Goal: Check status: Check status

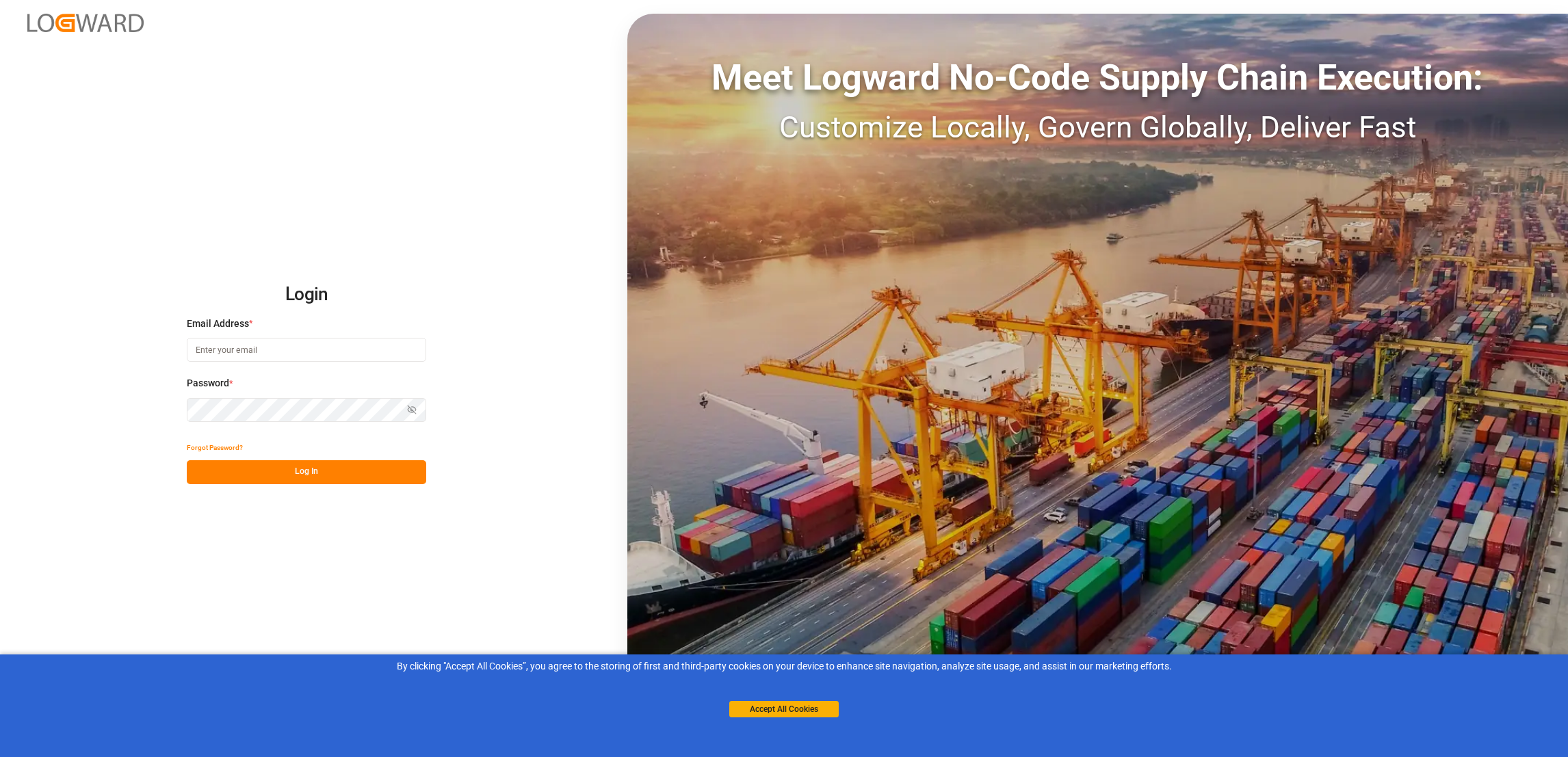
type input "anthony.beepat@kmcmusic.com"
click at [379, 470] on button "Log In" at bounding box center [306, 472] width 239 height 24
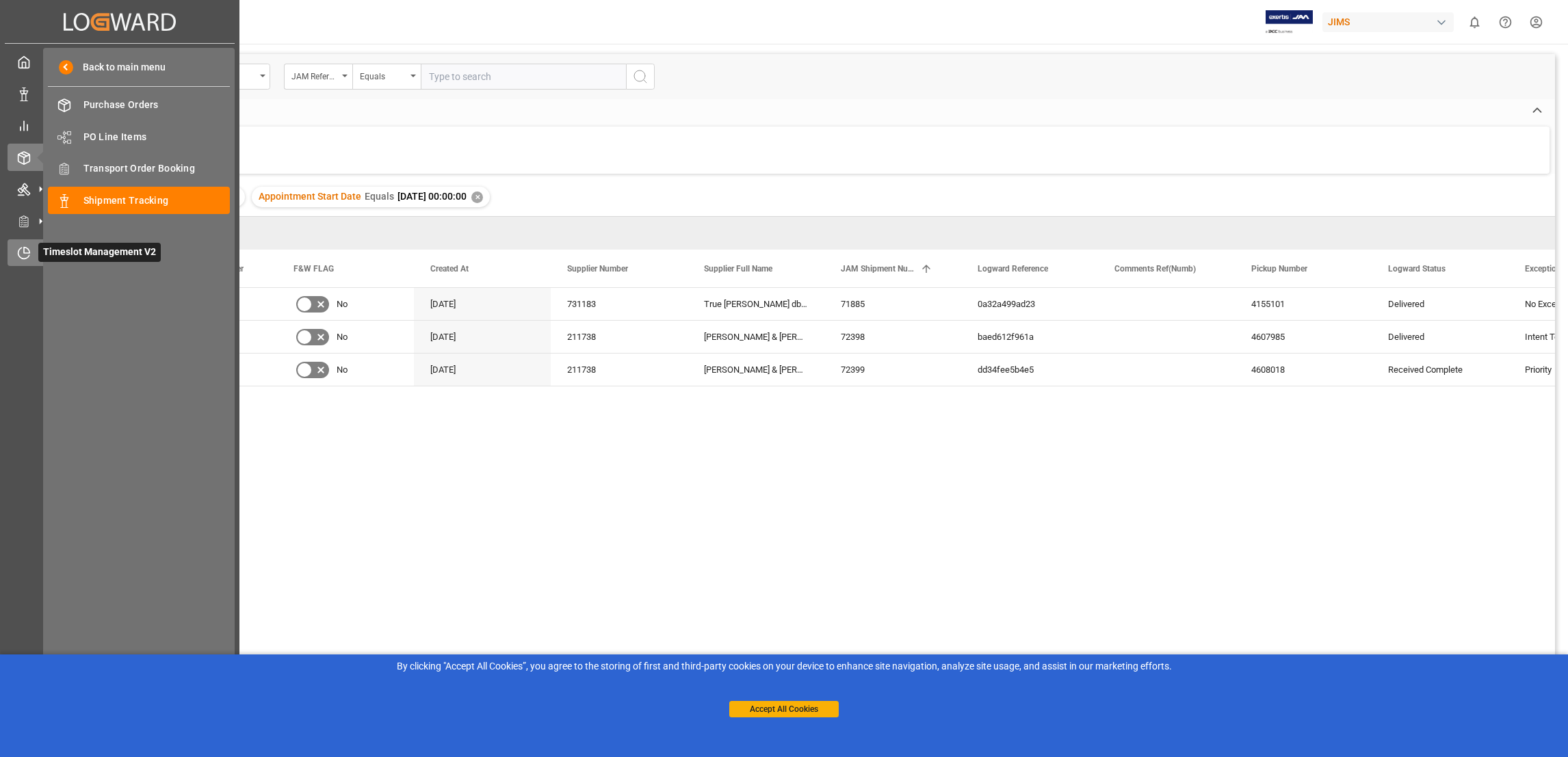
click at [32, 251] on div "Timeslot Management V2 Timeslot Management V2" at bounding box center [120, 252] width 224 height 26
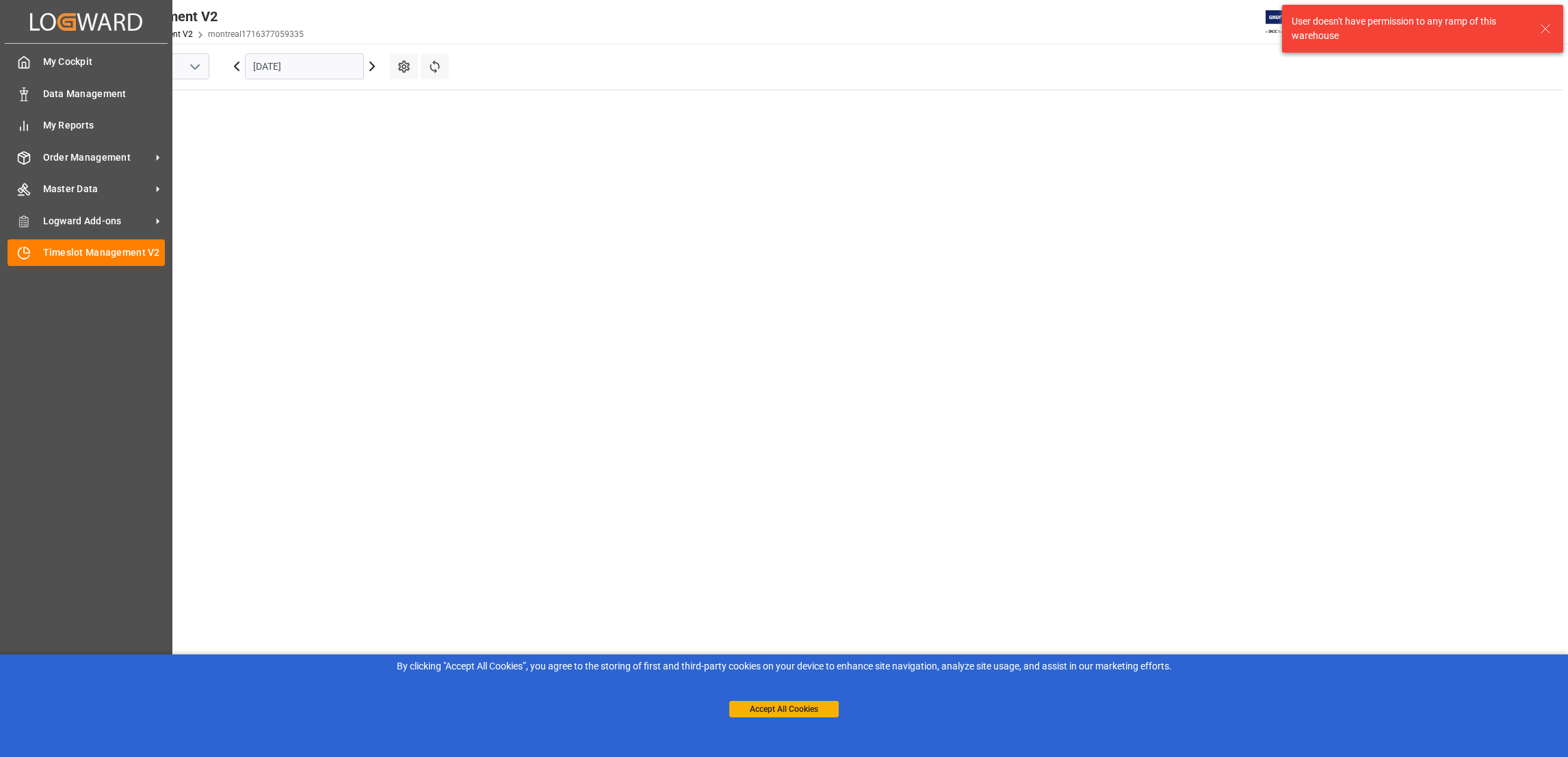
scroll to position [479, 0]
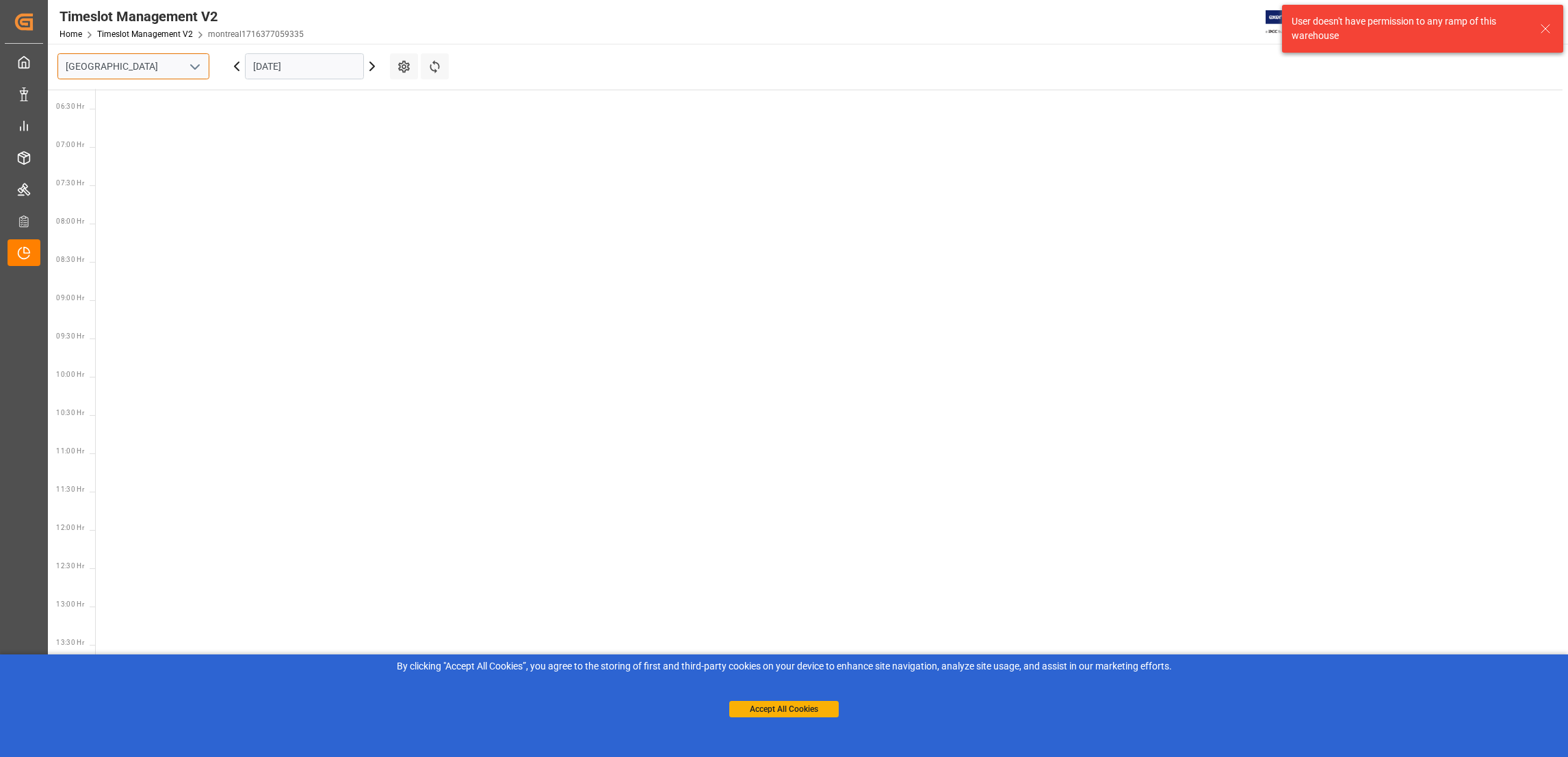
click at [207, 62] on input "Montreal" at bounding box center [133, 67] width 152 height 26
click at [200, 63] on icon "open menu" at bounding box center [194, 67] width 17 height 17
click at [123, 124] on div "Southaven" at bounding box center [133, 127] width 151 height 31
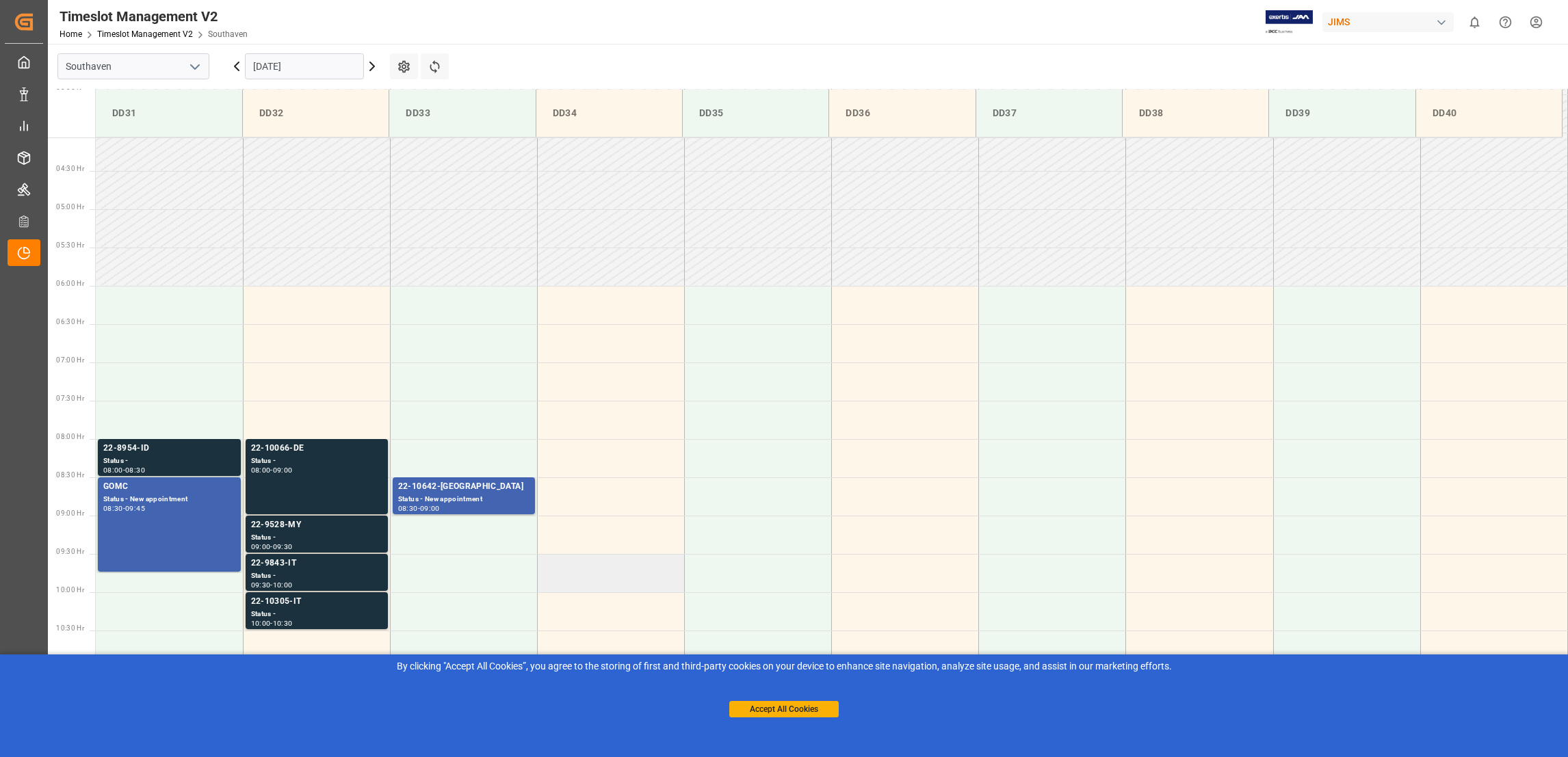
scroll to position [527, 0]
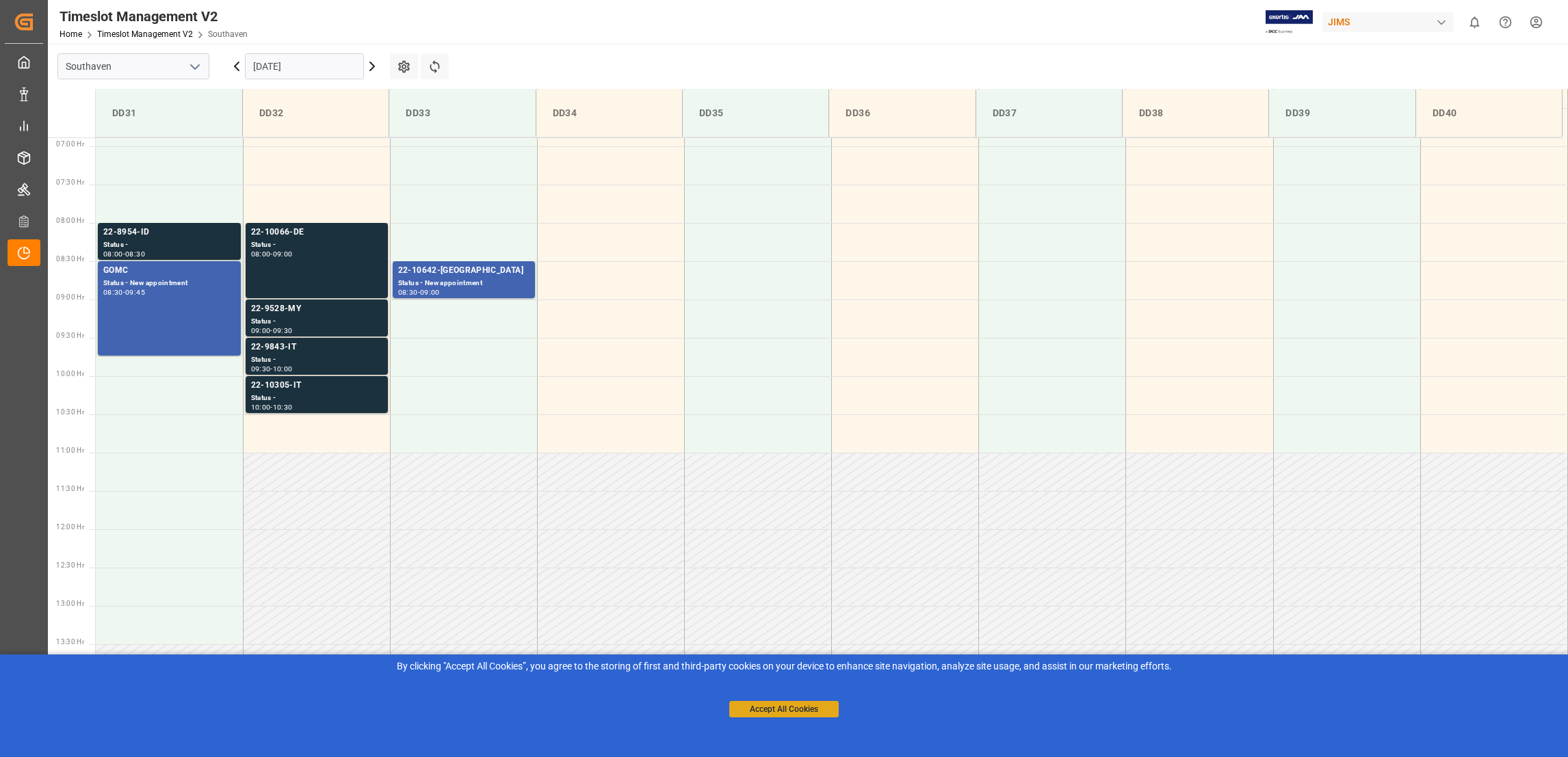
click at [778, 707] on button "Accept All Cookies" at bounding box center [783, 709] width 109 height 17
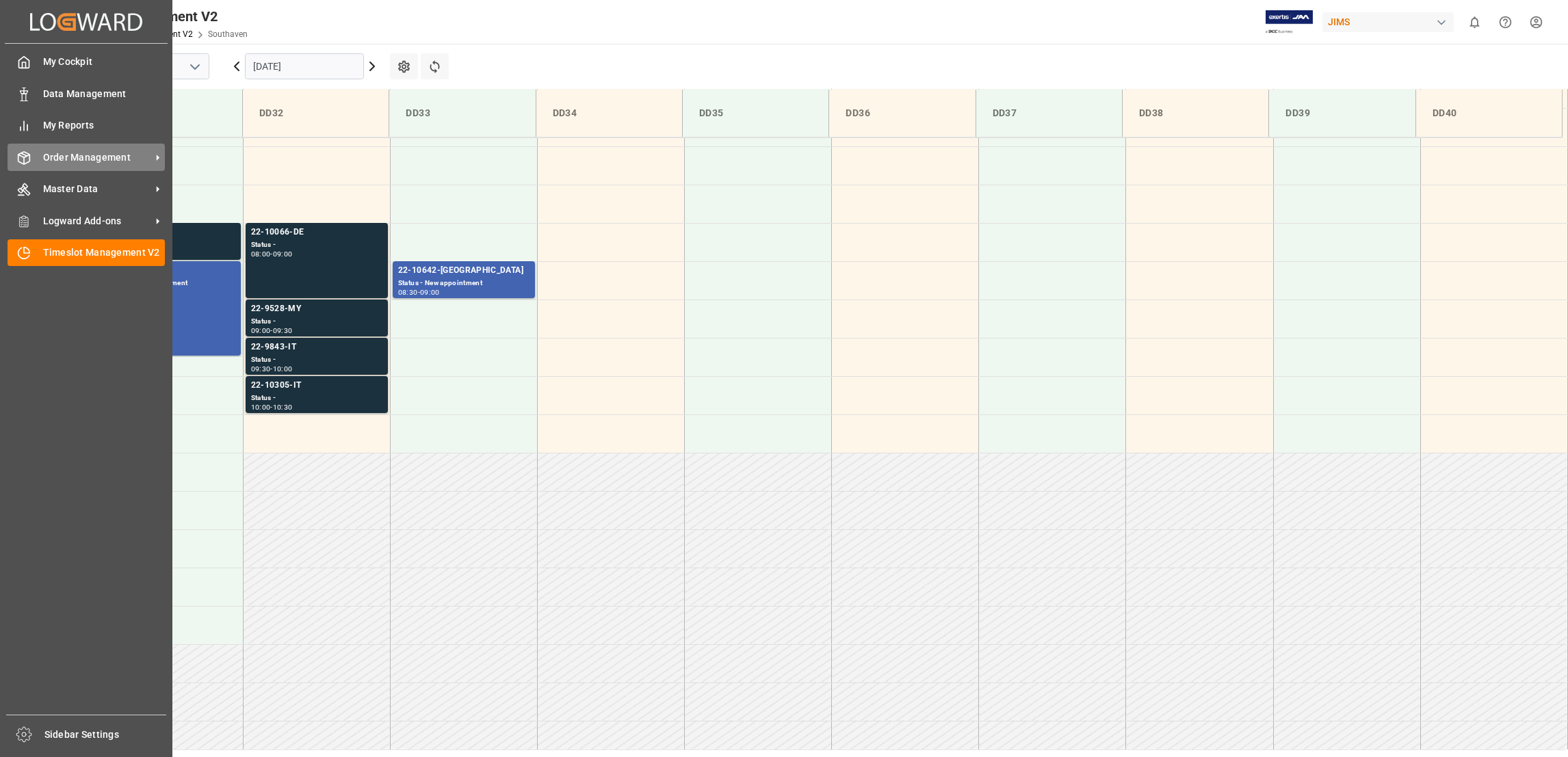
click at [138, 155] on span "Order Management" at bounding box center [96, 158] width 108 height 14
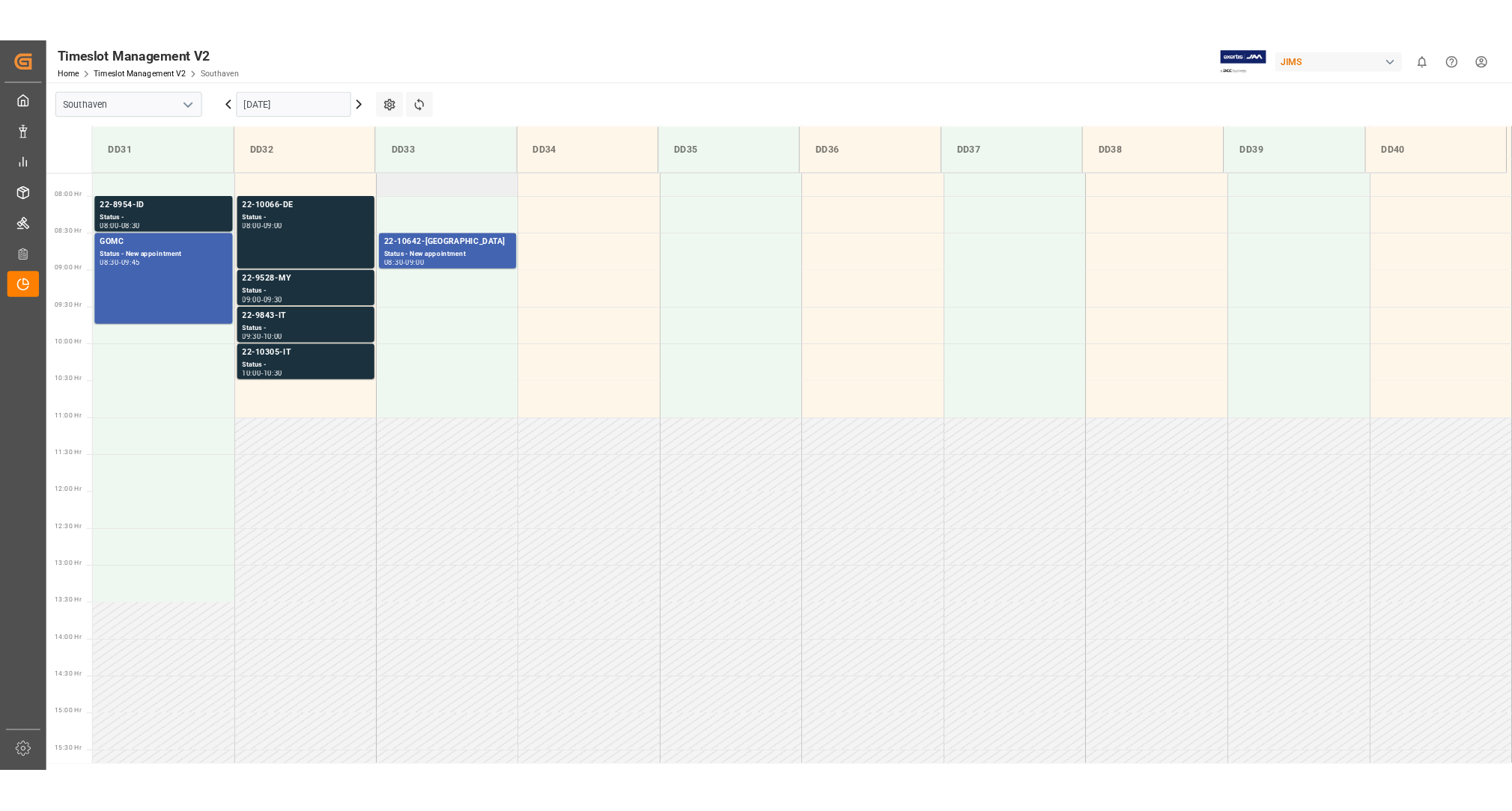
scroll to position [450, 0]
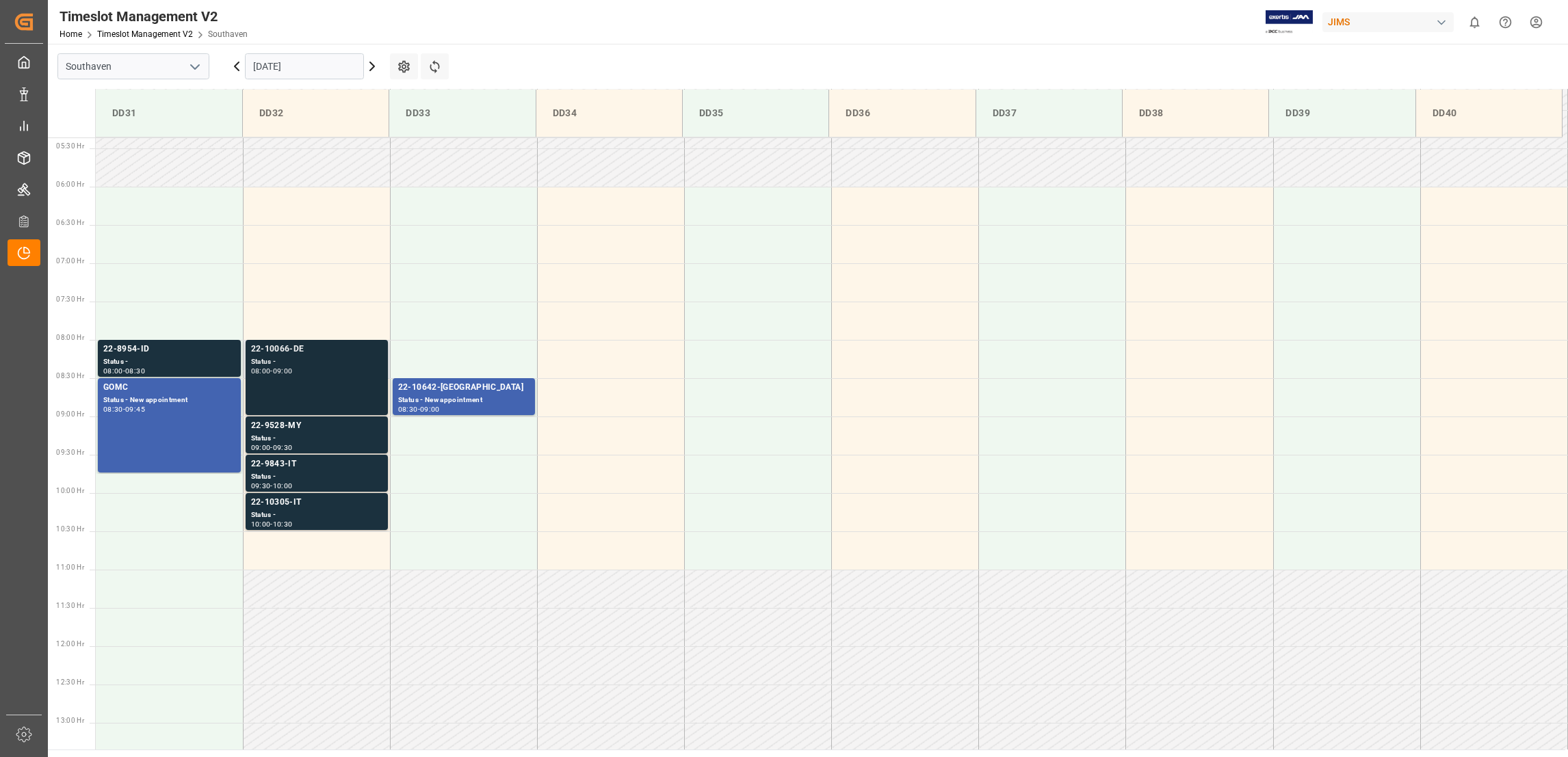
click at [300, 352] on div "22-10066-DE" at bounding box center [317, 350] width 131 height 14
click at [273, 505] on div "22-10305-IT" at bounding box center [317, 503] width 131 height 14
click at [273, 463] on div "22-9843-IT" at bounding box center [317, 464] width 131 height 14
click at [273, 426] on div "22-9528-MY" at bounding box center [317, 427] width 131 height 14
click at [288, 348] on div "22-10066-DE" at bounding box center [317, 350] width 131 height 14
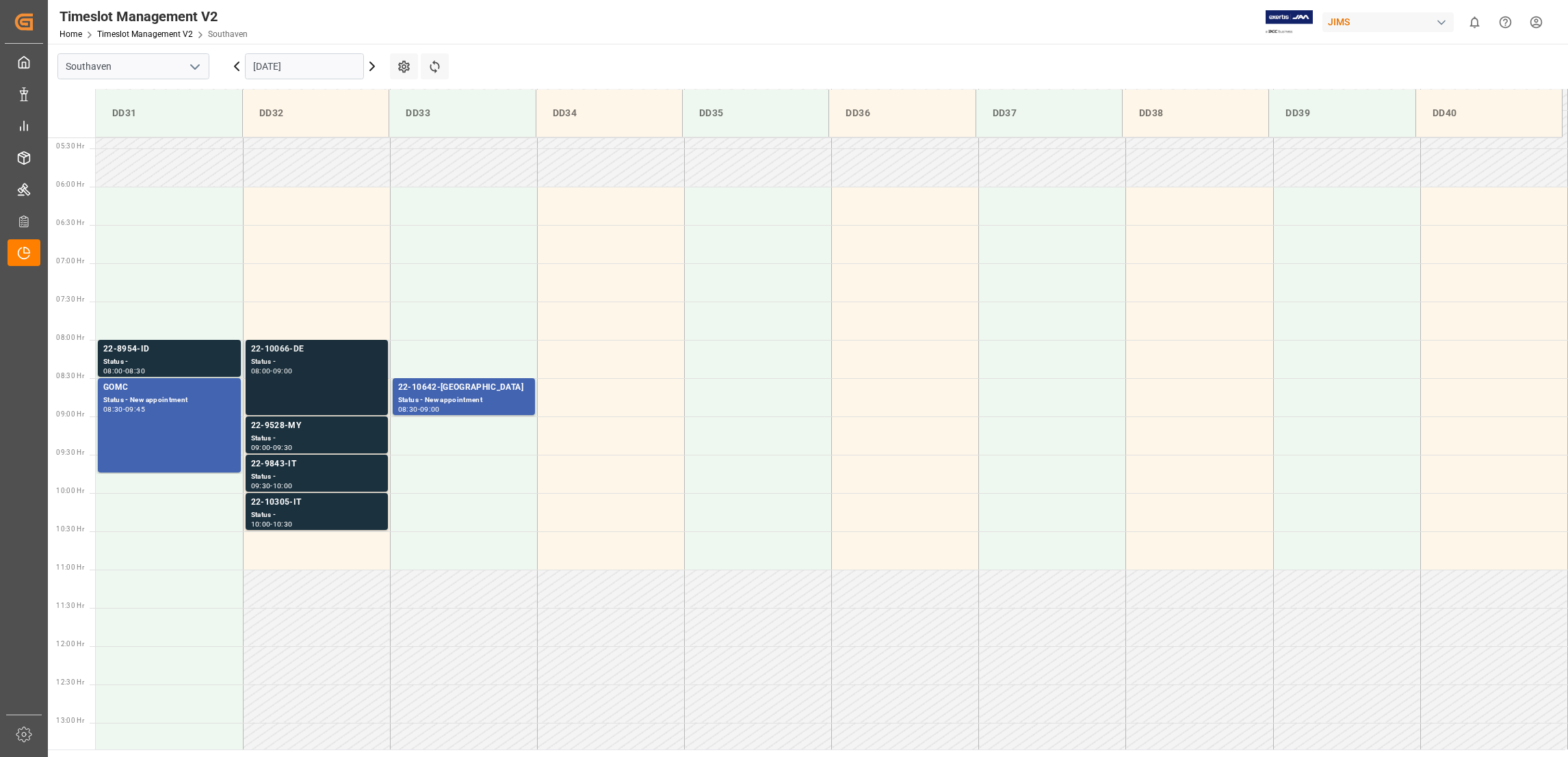
click at [268, 346] on div "22-10066-DE" at bounding box center [317, 350] width 131 height 14
click at [278, 345] on div "22-10066-DE" at bounding box center [317, 350] width 131 height 14
click at [121, 389] on div "GOMC" at bounding box center [169, 388] width 132 height 14
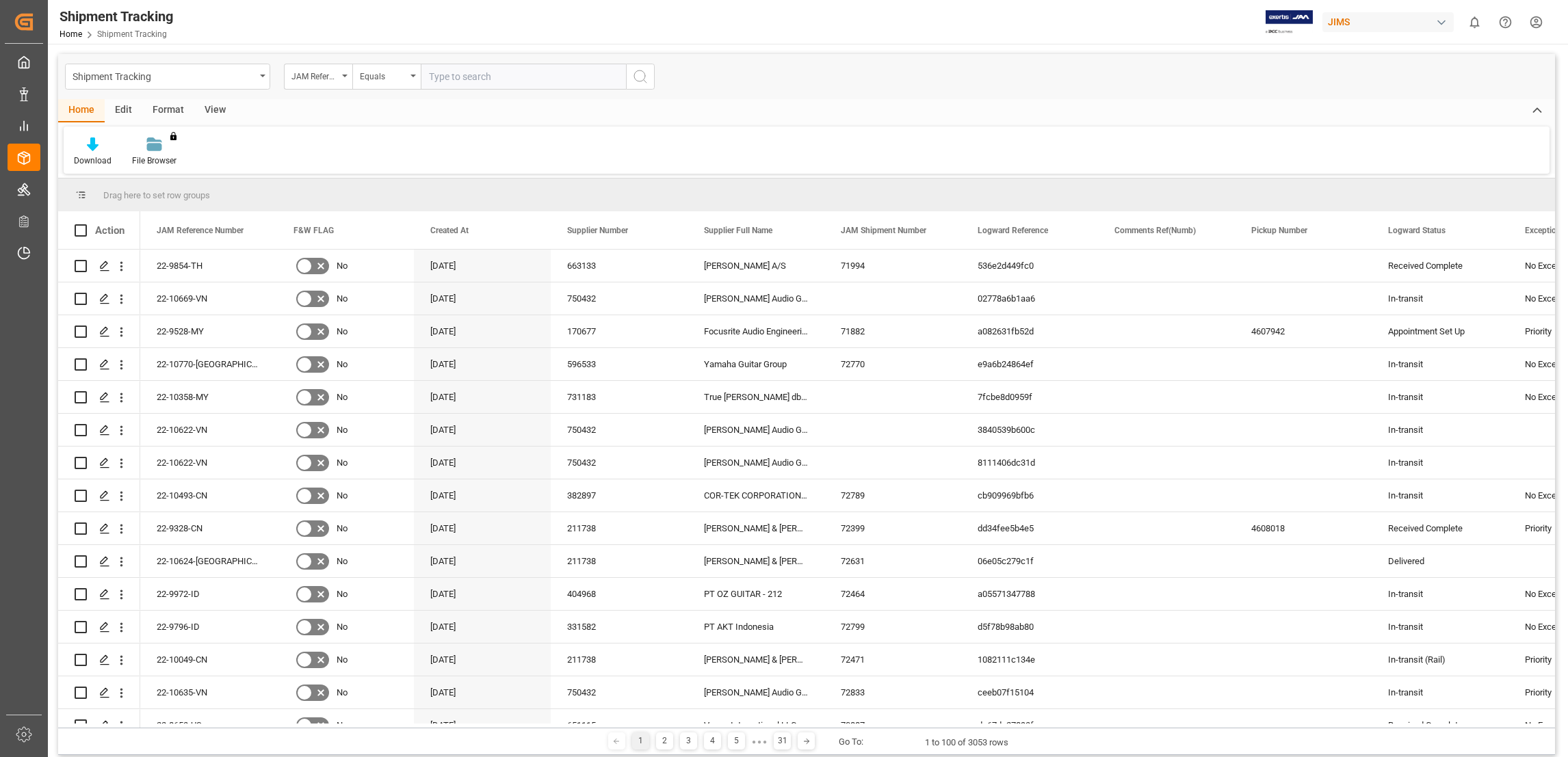
click at [226, 110] on div "View" at bounding box center [215, 110] width 42 height 24
click at [94, 152] on div "Default" at bounding box center [88, 152] width 47 height 30
click at [148, 247] on div "[PERSON_NAME] shipment tracking" at bounding box center [140, 249] width 120 height 14
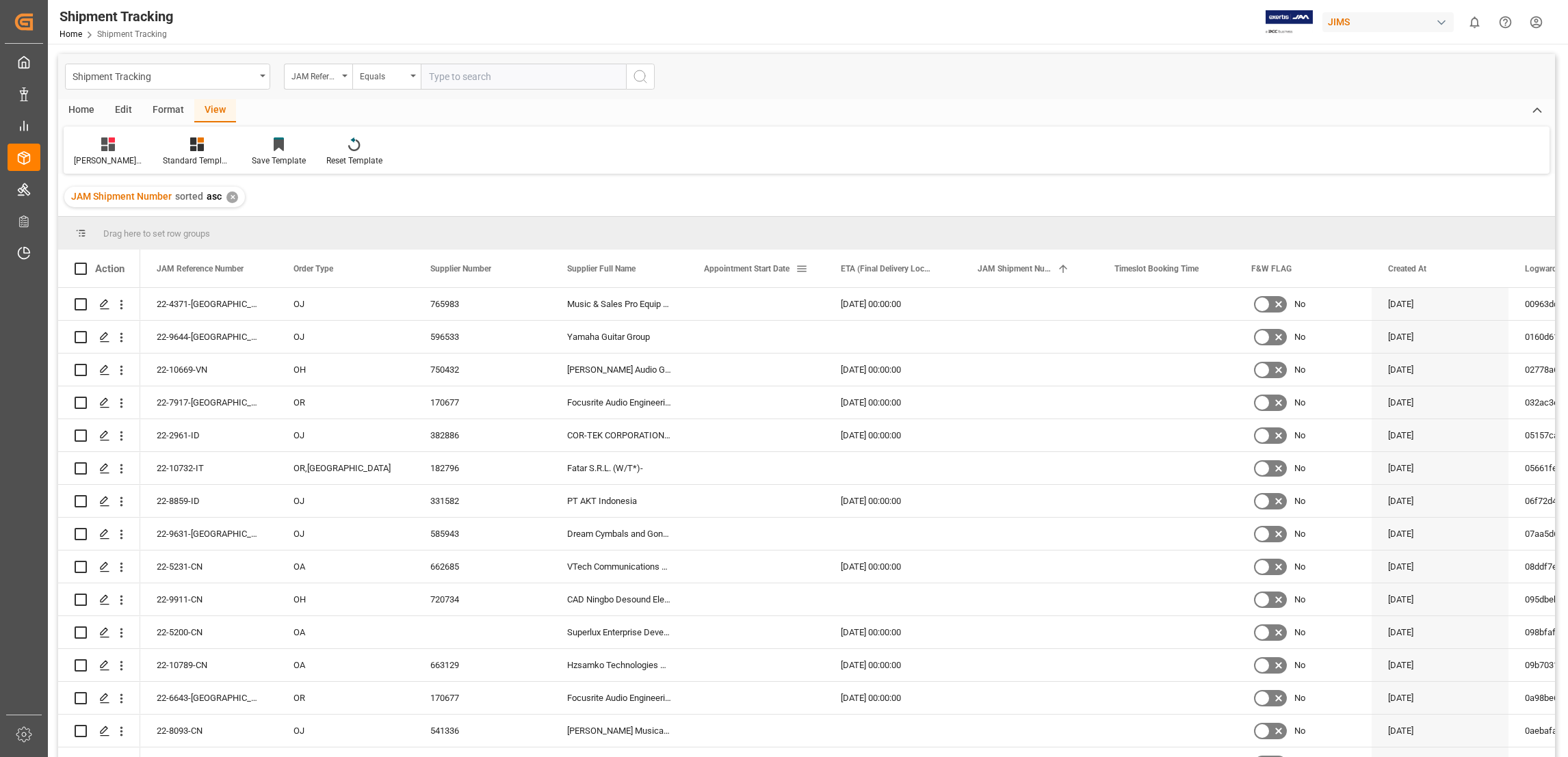
click at [805, 270] on span at bounding box center [802, 269] width 12 height 12
click at [893, 270] on span "filter" at bounding box center [886, 271] width 12 height 12
click at [929, 338] on input "date" at bounding box center [864, 343] width 134 height 27
type input "[DATE]"
click at [883, 385] on button "Apply" at bounding box center [881, 386] width 25 height 14
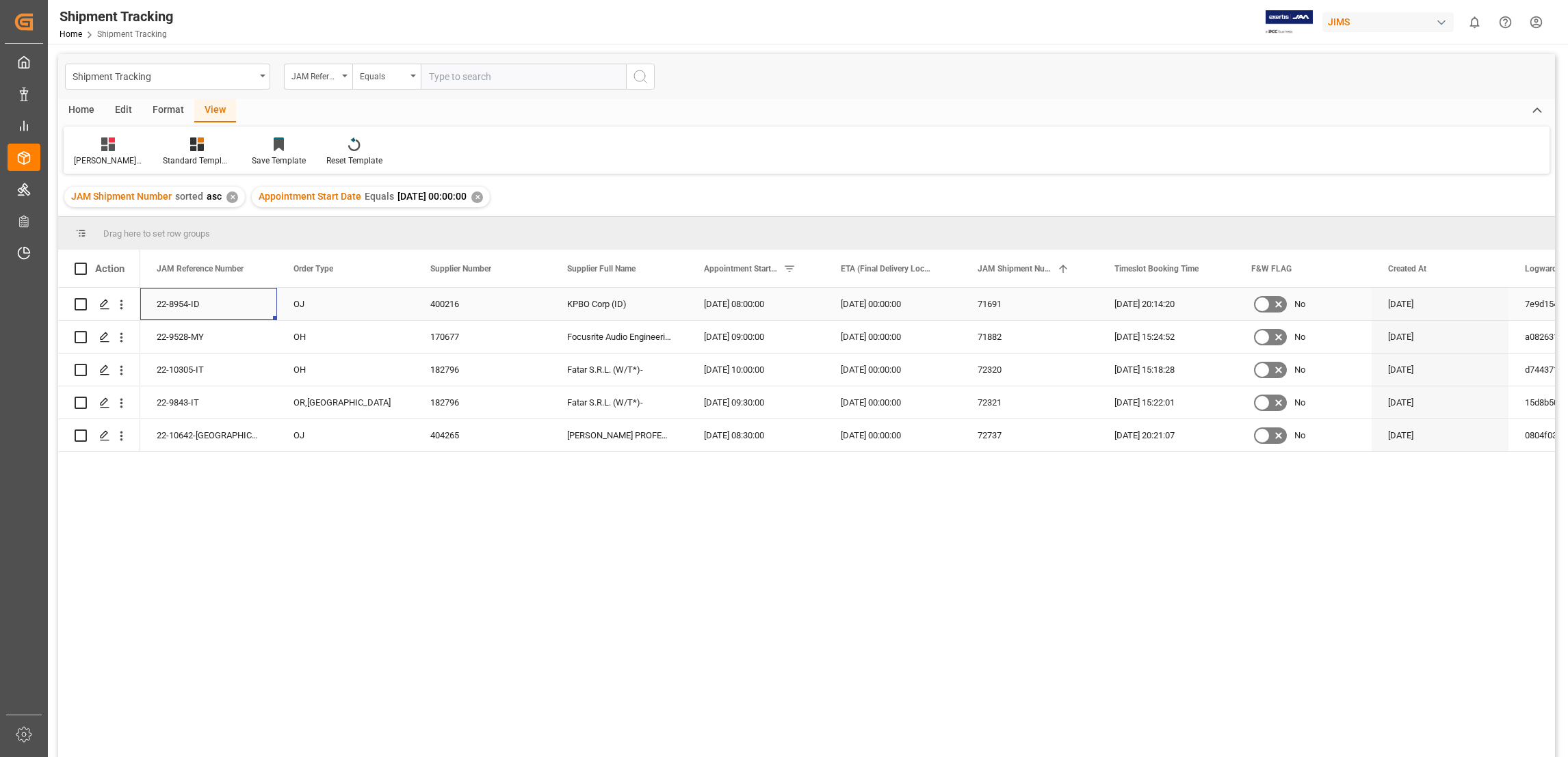
drag, startPoint x: 208, startPoint y: 302, endPoint x: 178, endPoint y: 302, distance: 30.0
click at [178, 302] on div "22-8954-ID" at bounding box center [208, 304] width 137 height 32
click at [232, 357] on span "Copy" at bounding box center [258, 360] width 107 height 26
drag, startPoint x: 206, startPoint y: 340, endPoint x: 189, endPoint y: 340, distance: 17.0
click at [189, 340] on div "22-9528-MY" at bounding box center [208, 336] width 137 height 32
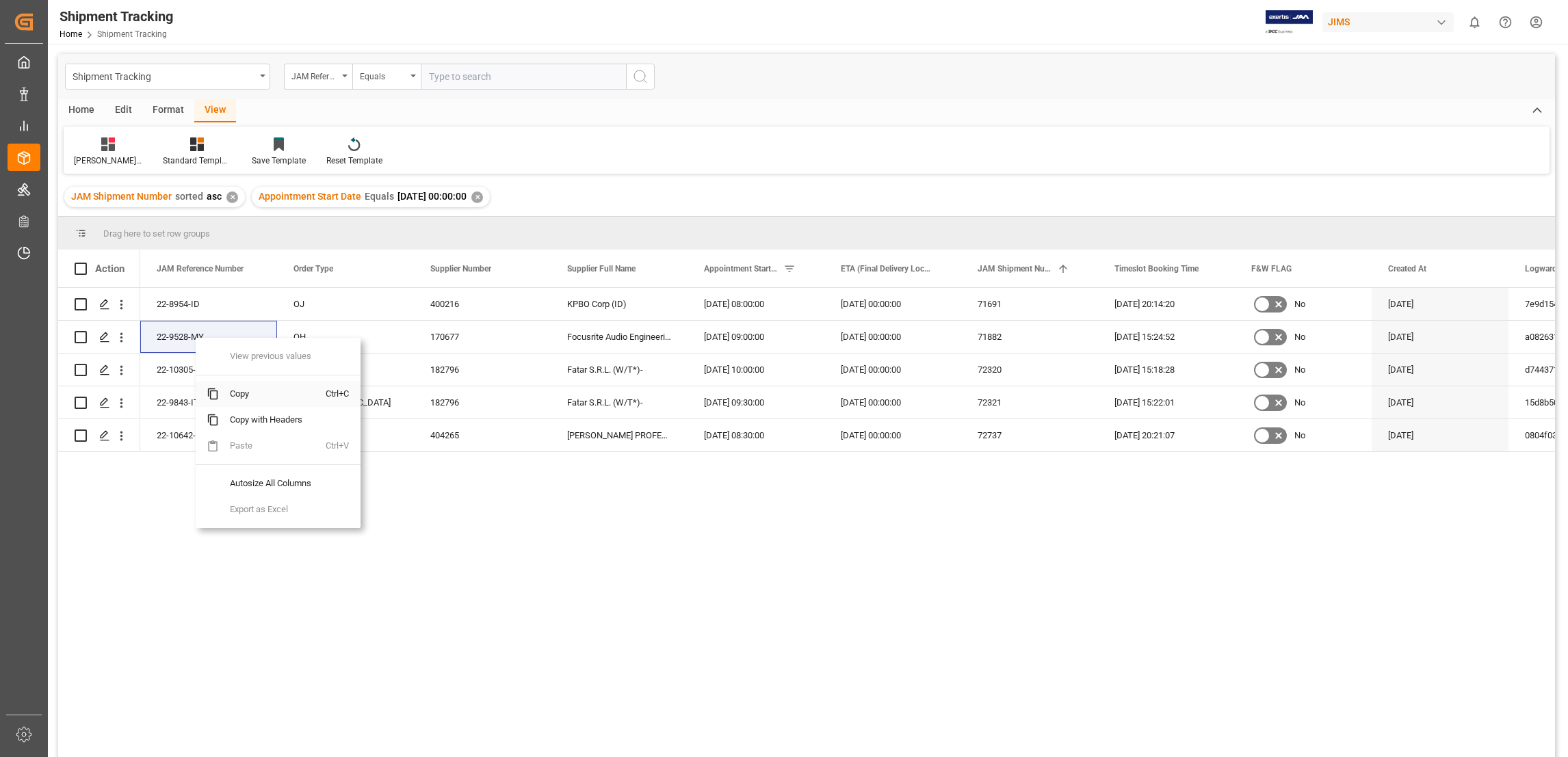
click at [233, 393] on span "Copy" at bounding box center [272, 394] width 107 height 26
click at [196, 373] on div "22-10305-IT" at bounding box center [208, 370] width 137 height 32
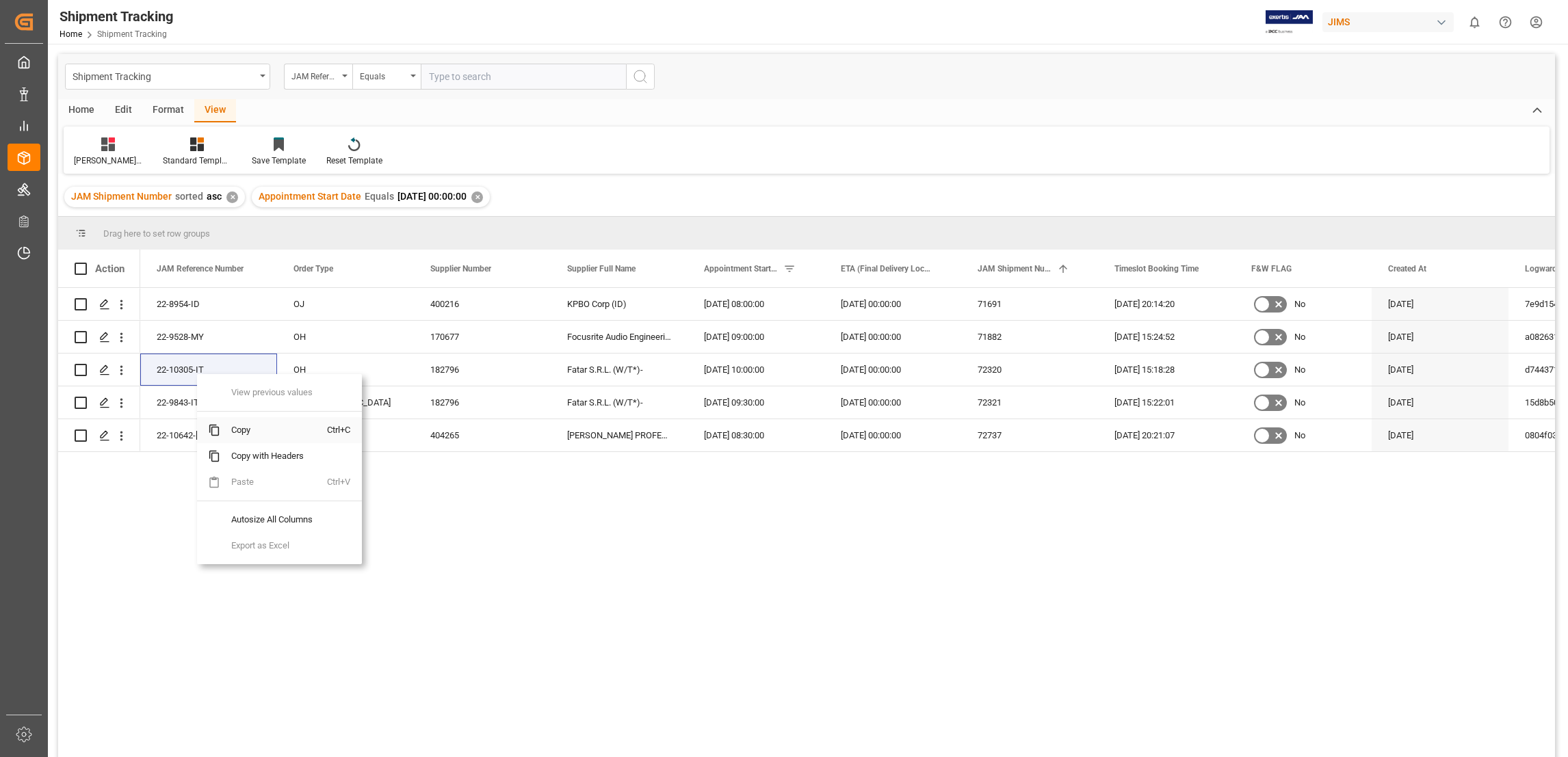
click at [249, 435] on span "Copy" at bounding box center [273, 430] width 107 height 26
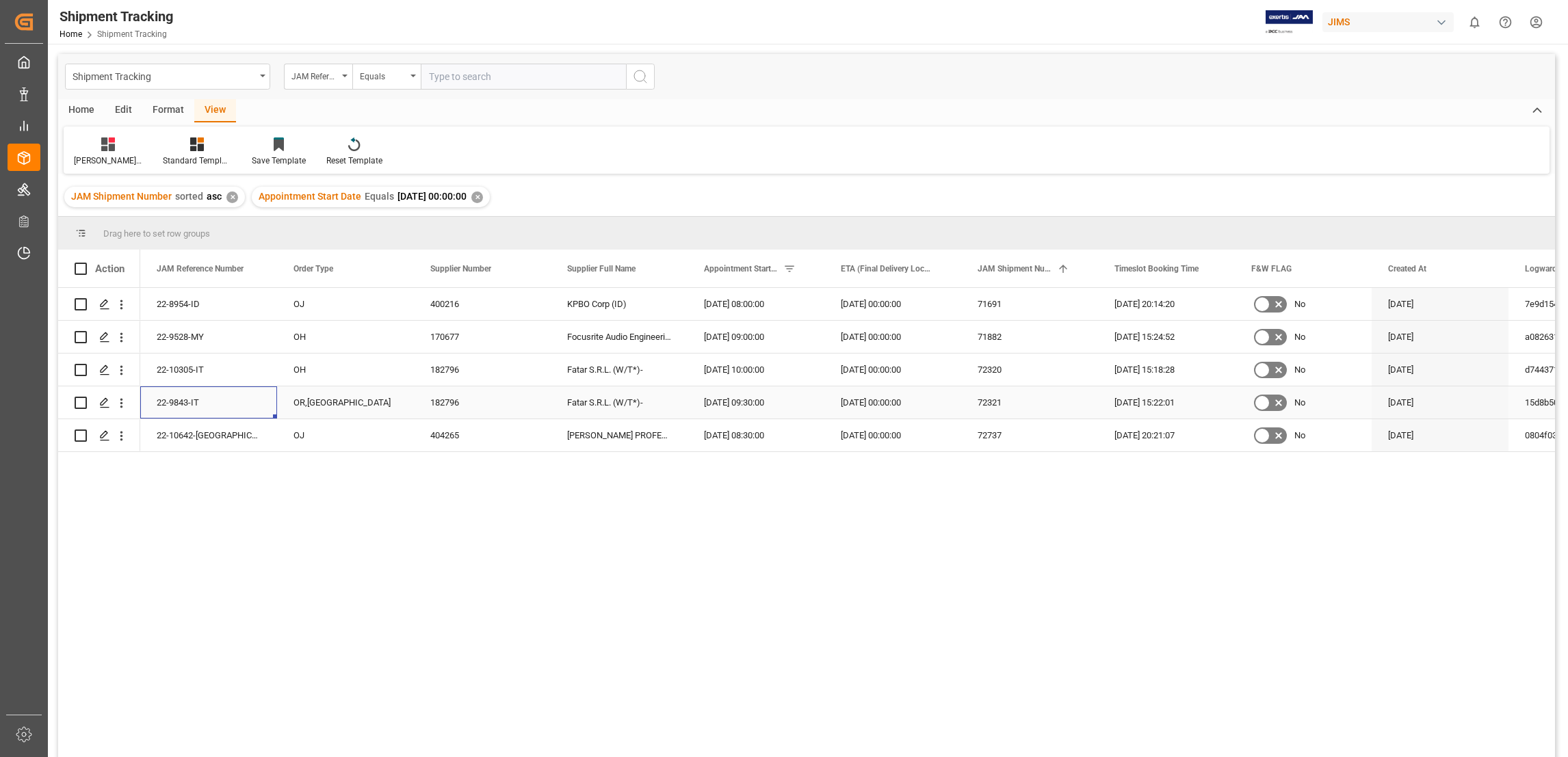
drag, startPoint x: 202, startPoint y: 402, endPoint x: 163, endPoint y: 402, distance: 39.0
click at [163, 402] on div "22-9843-IT" at bounding box center [208, 402] width 137 height 32
click at [236, 461] on span "Copy" at bounding box center [251, 459] width 107 height 26
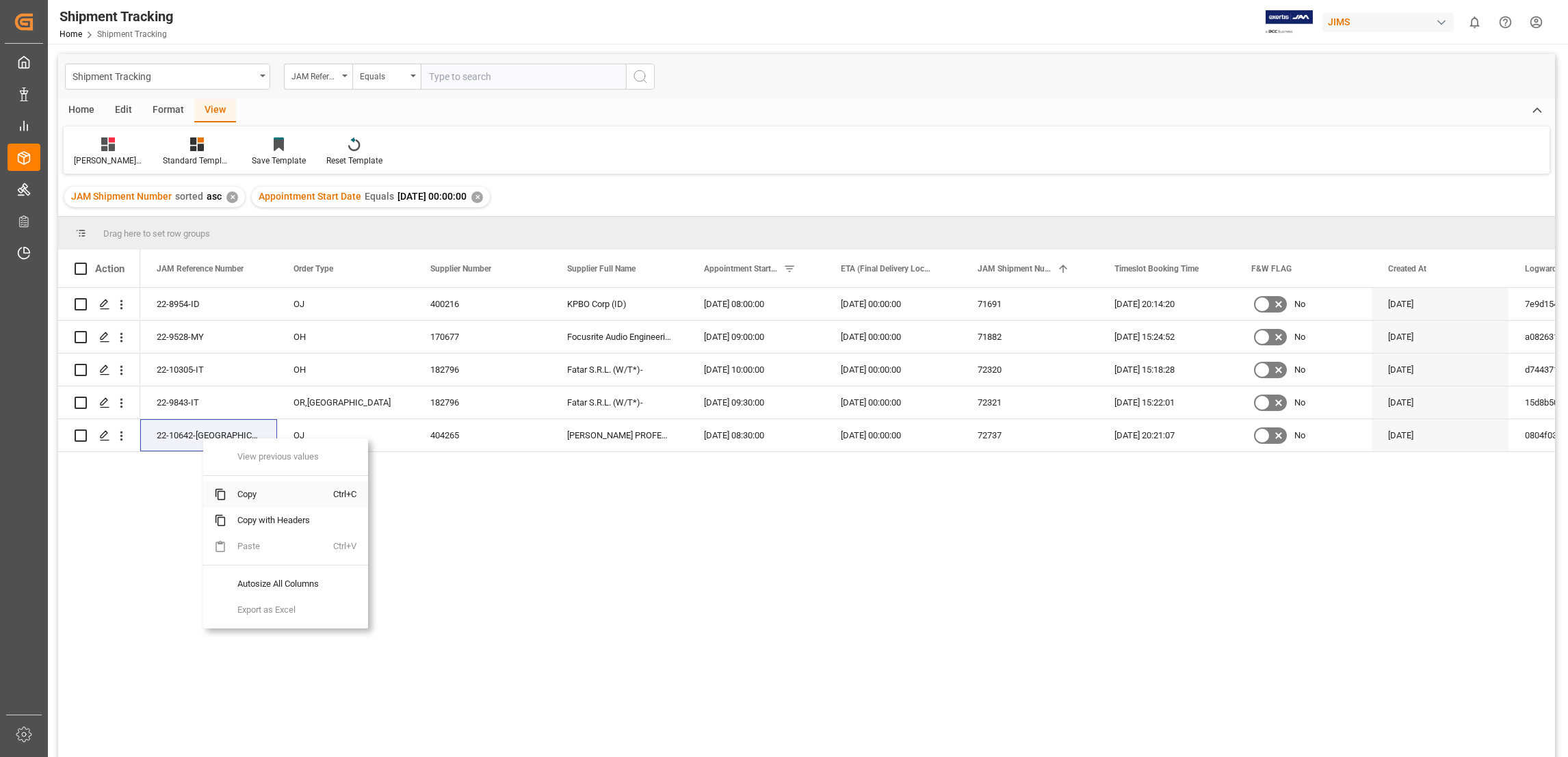
click at [248, 500] on span "Copy" at bounding box center [279, 495] width 107 height 26
click at [273, 500] on span "Copy" at bounding box center [297, 500] width 107 height 26
